Goal: Use online tool/utility: Utilize a website feature to perform a specific function

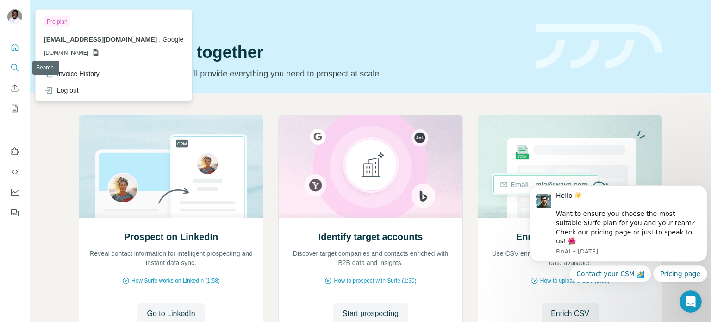
click at [19, 71] on icon "Search" at bounding box center [17, 69] width 3 height 3
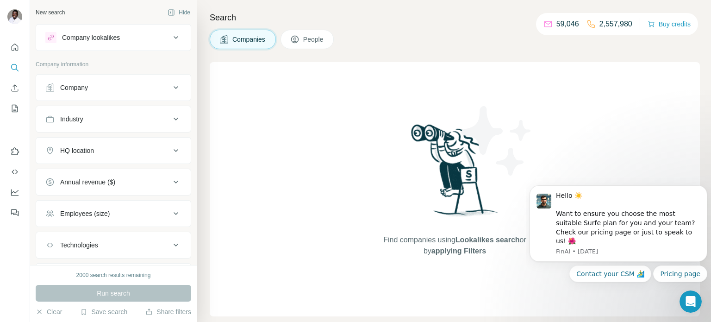
click at [299, 43] on icon at bounding box center [294, 39] width 9 height 9
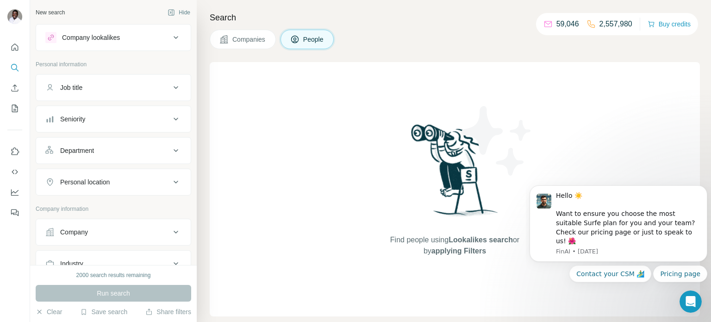
click at [224, 40] on icon at bounding box center [224, 39] width 8 height 8
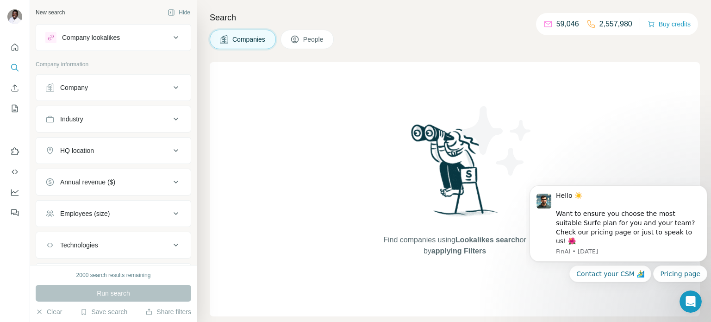
click at [173, 40] on icon at bounding box center [175, 37] width 11 height 11
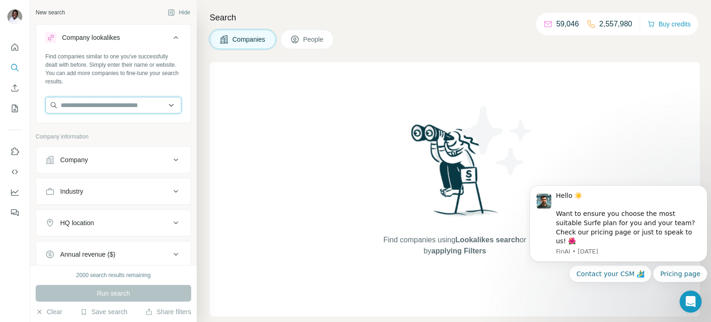
click at [107, 106] on input "text" at bounding box center [113, 105] width 136 height 17
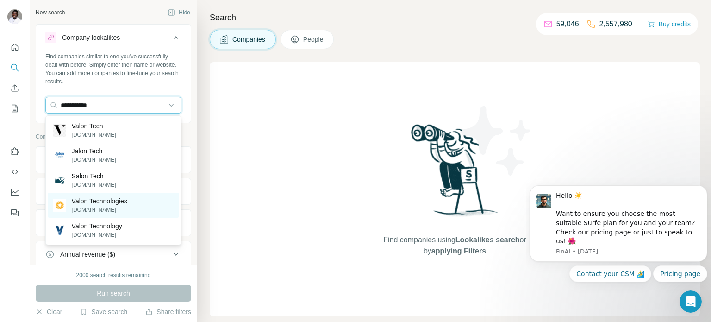
type input "**********"
click at [87, 197] on p "Valon Technologies" at bounding box center [100, 200] width 56 height 9
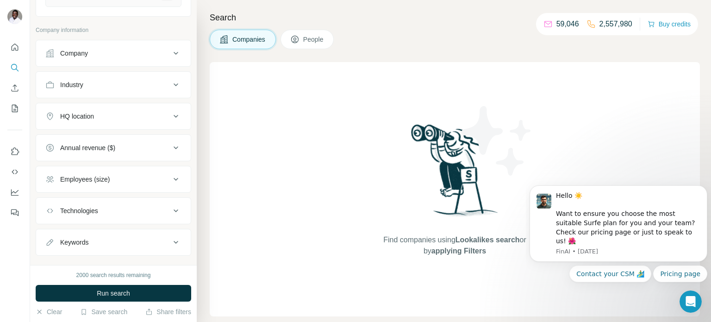
scroll to position [157, 0]
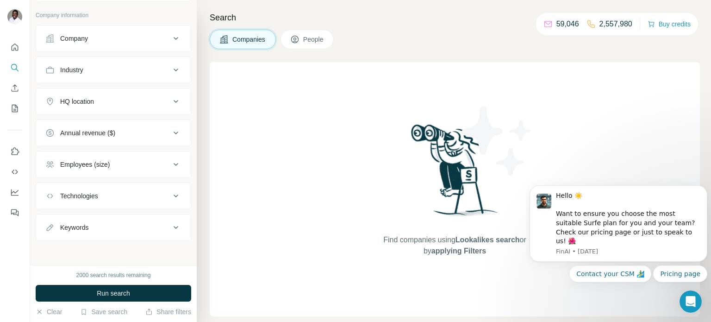
click at [170, 190] on icon at bounding box center [175, 195] width 11 height 11
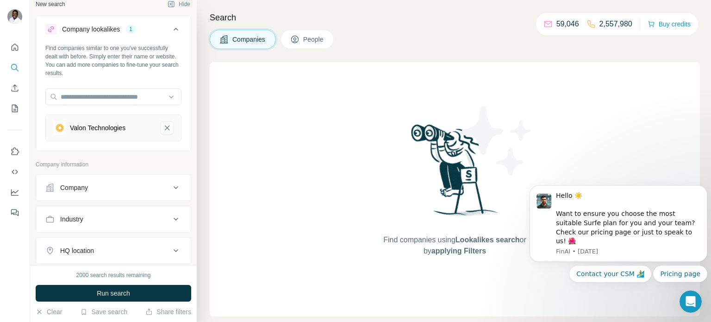
scroll to position [6, 0]
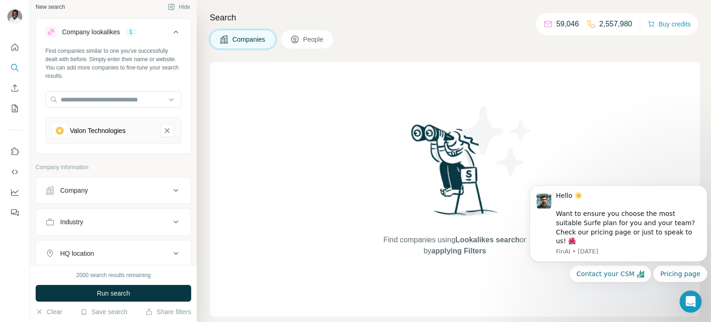
click at [170, 190] on icon at bounding box center [175, 190] width 11 height 11
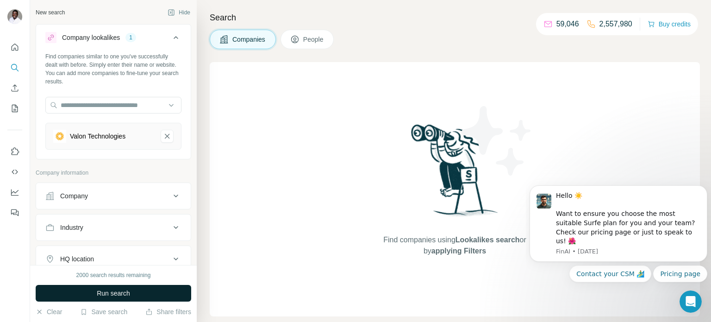
click at [154, 287] on button "Run search" at bounding box center [113, 293] width 155 height 17
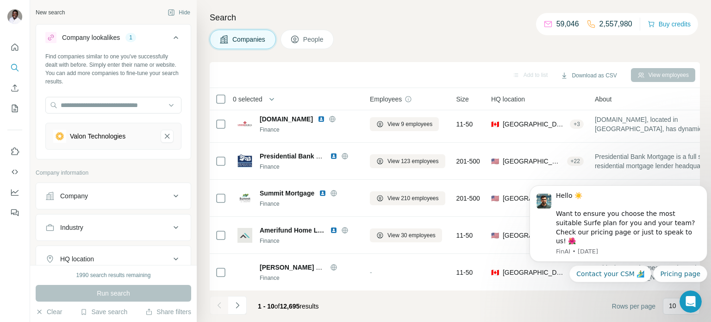
scroll to position [190, 1]
click at [173, 196] on icon at bounding box center [175, 195] width 11 height 11
click at [118, 235] on input "text" at bounding box center [113, 236] width 136 height 17
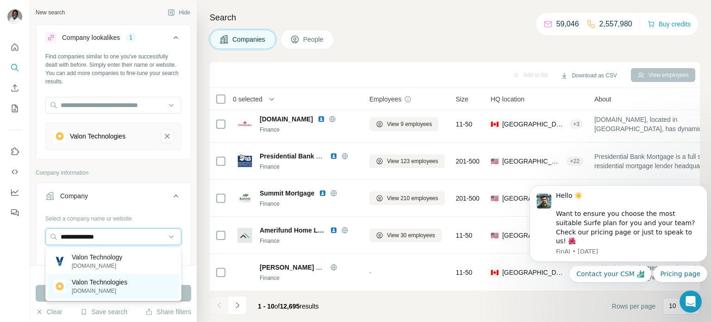
type input "**********"
click at [123, 284] on p "Valon Technologies" at bounding box center [100, 281] width 56 height 9
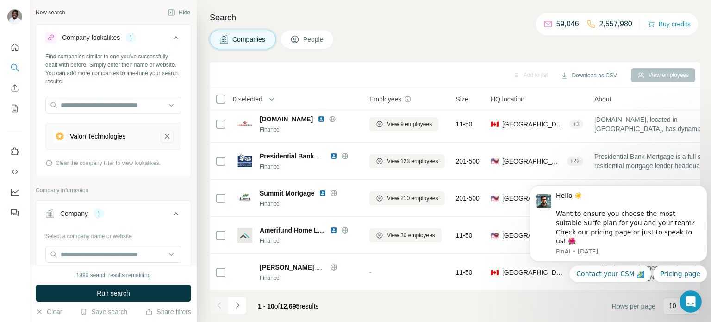
click at [167, 134] on icon "Valon Technologies-remove-button" at bounding box center [167, 135] width 8 height 9
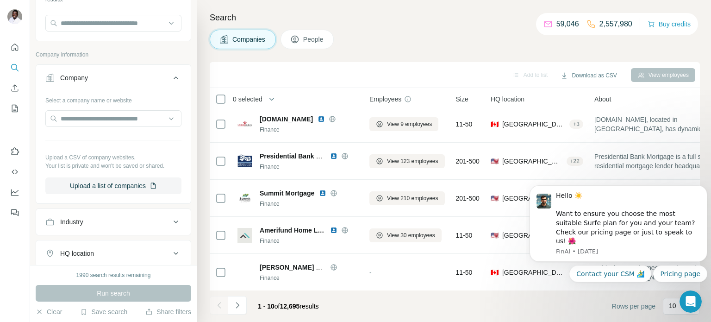
scroll to position [87, 0]
